Goal: Contribute content: Contribute content

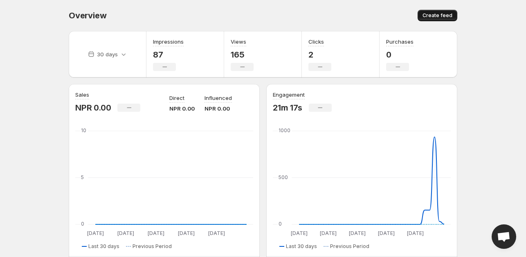
click at [443, 15] on span "Create feed" at bounding box center [437, 15] width 30 height 7
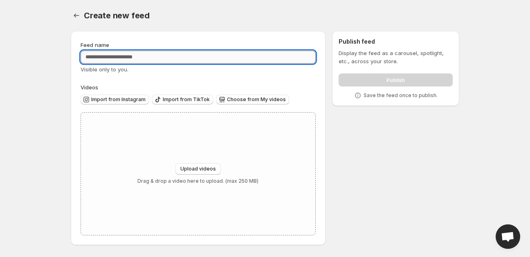
click at [160, 61] on input "Feed name" at bounding box center [198, 57] width 235 height 13
click at [123, 58] on input "Feed name" at bounding box center [198, 57] width 235 height 13
click at [141, 100] on span "Import from Instagram" at bounding box center [118, 99] width 54 height 7
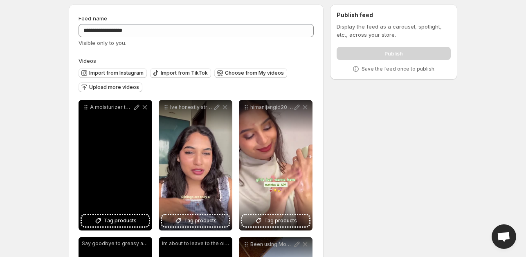
scroll to position [41, 0]
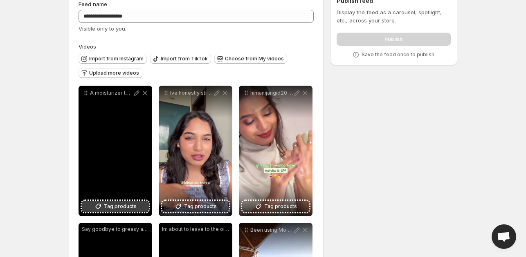
click at [121, 207] on span "Tag products" at bounding box center [120, 207] width 33 height 8
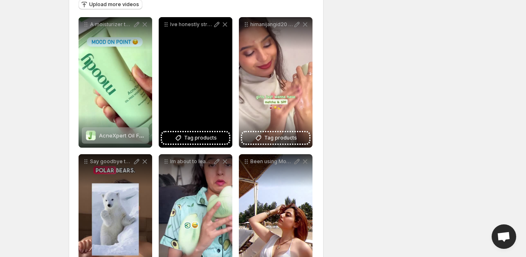
scroll to position [123, 0]
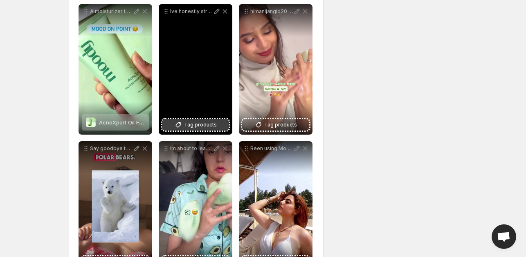
click at [204, 129] on span "Tag products" at bounding box center [200, 125] width 33 height 8
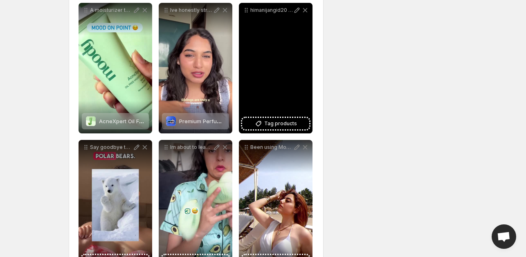
scroll to position [75, 0]
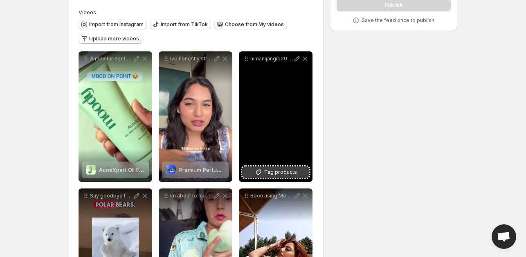
click at [291, 171] on span "Tag products" at bounding box center [280, 172] width 33 height 8
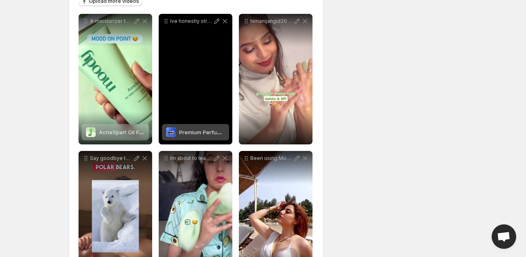
scroll to position [157, 0]
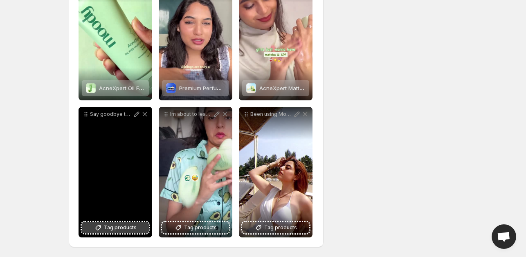
click at [126, 230] on span "Tag products" at bounding box center [120, 228] width 33 height 8
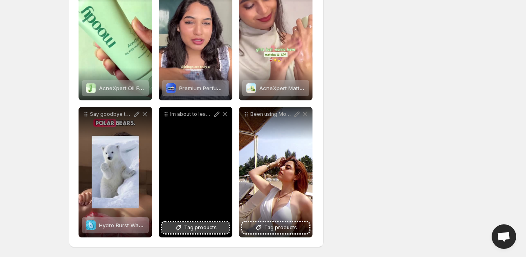
click at [204, 228] on span "Tag products" at bounding box center [200, 228] width 33 height 8
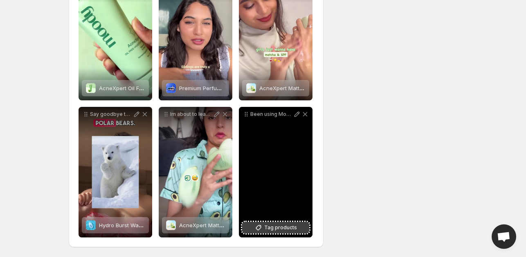
click at [290, 228] on span "Tag products" at bounding box center [280, 228] width 33 height 8
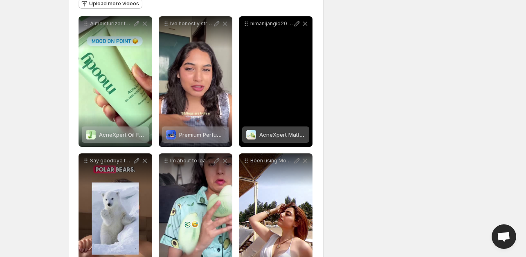
scroll to position [75, 0]
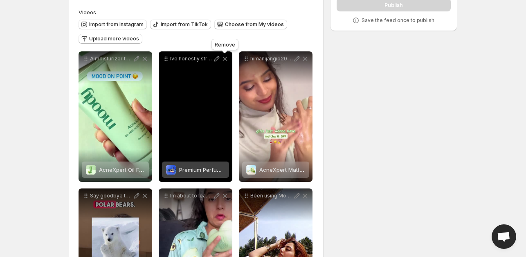
click at [224, 57] on icon at bounding box center [225, 59] width 8 height 8
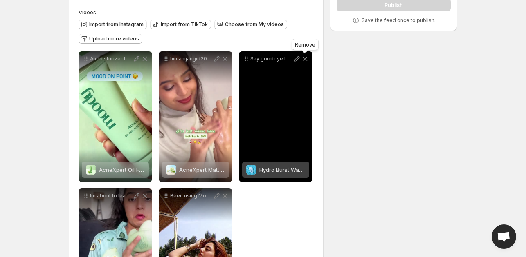
click at [304, 61] on icon at bounding box center [305, 59] width 8 height 8
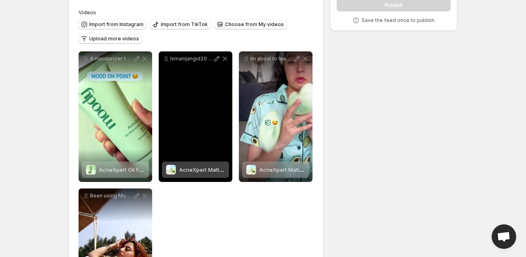
click at [224, 64] on div "himanijangid20 s in her Matcha SPF glow era Whats your excuse SPF [PERSON_NAME]…" at bounding box center [196, 58] width 74 height 15
click at [224, 60] on icon at bounding box center [225, 59] width 8 height 8
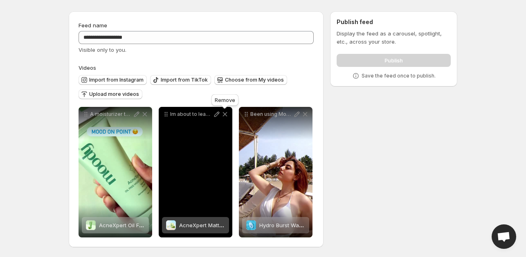
click at [225, 114] on icon at bounding box center [225, 114] width 4 height 4
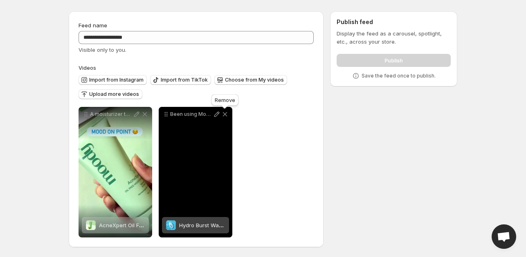
click at [226, 115] on icon at bounding box center [225, 114] width 8 height 8
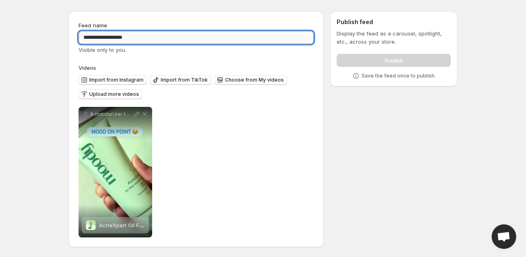
drag, startPoint x: 135, startPoint y: 39, endPoint x: 111, endPoint y: 39, distance: 23.7
click at [111, 39] on input "**********" at bounding box center [195, 37] width 235 height 13
type input "**********"
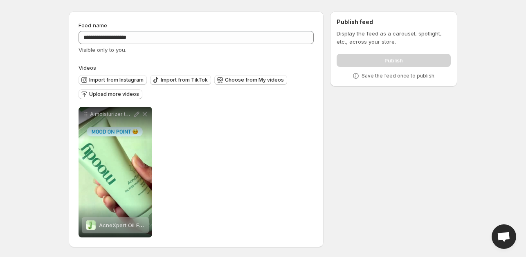
click at [264, 151] on div "**********" at bounding box center [195, 172] width 235 height 131
click at [383, 62] on div "Publish" at bounding box center [393, 59] width 114 height 16
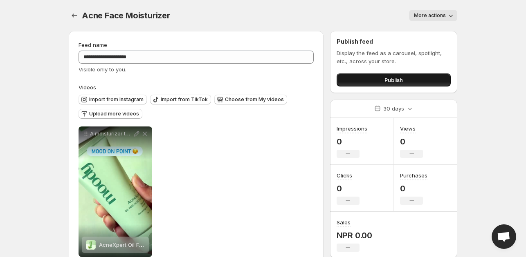
click at [394, 76] on span "Publish" at bounding box center [393, 80] width 18 height 8
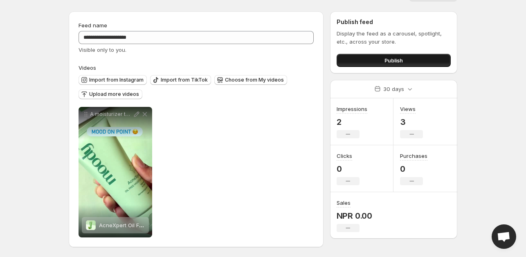
click at [398, 60] on span "Publish" at bounding box center [393, 60] width 18 height 8
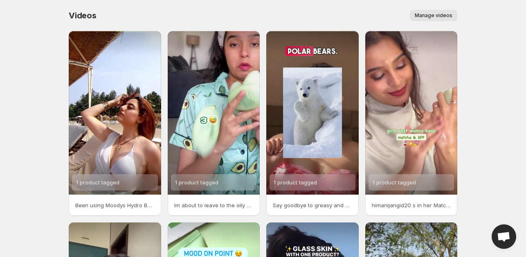
click at [425, 13] on span "Manage videos" at bounding box center [433, 15] width 38 height 7
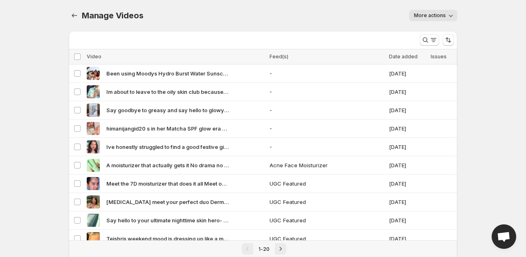
click at [450, 14] on icon "button" at bounding box center [450, 15] width 8 height 8
click at [330, 13] on div "More actions" at bounding box center [305, 15] width 304 height 11
click at [447, 19] on icon "button" at bounding box center [450, 15] width 8 height 8
